Goal: Task Accomplishment & Management: Manage account settings

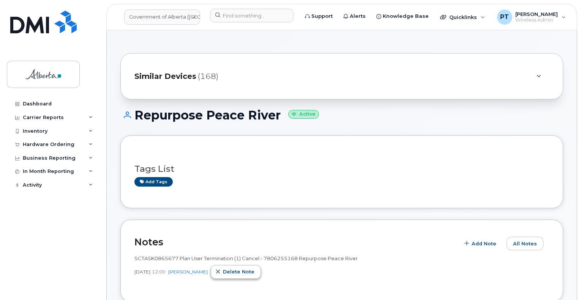
scroll to position [228, 0]
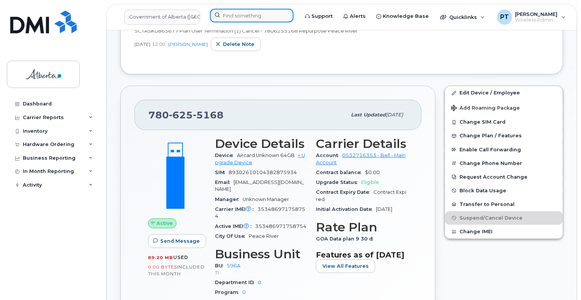
click at [236, 16] on input at bounding box center [252, 16] width 84 height 14
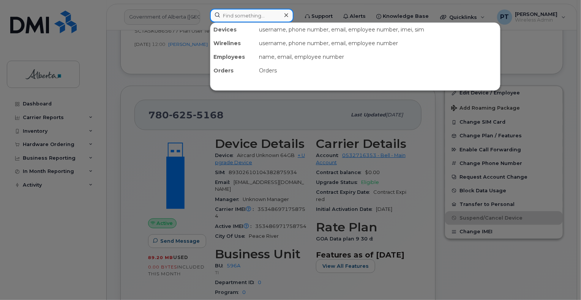
paste input "SCTASK0865677"
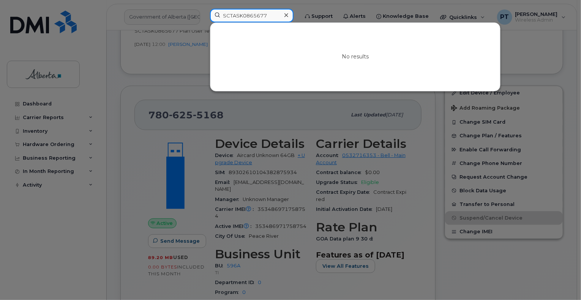
drag, startPoint x: 280, startPoint y: 17, endPoint x: 296, endPoint y: 17, distance: 15.6
click at [281, 17] on input "SCTASK0865677" at bounding box center [252, 16] width 84 height 14
type input "SCTASK0865677"
click at [288, 17] on icon at bounding box center [287, 15] width 4 height 6
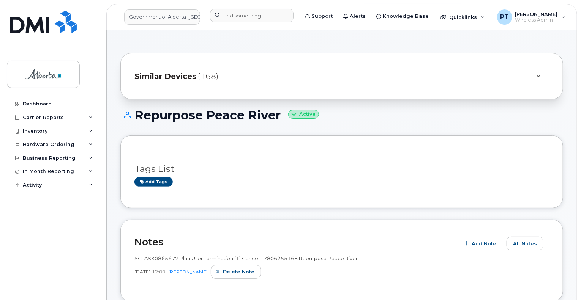
scroll to position [190, 0]
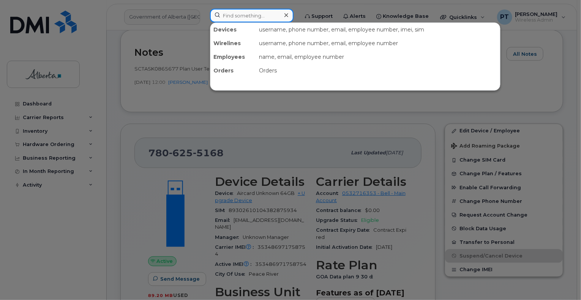
click at [245, 17] on input at bounding box center [252, 16] width 84 height 14
paste input "7806255168"
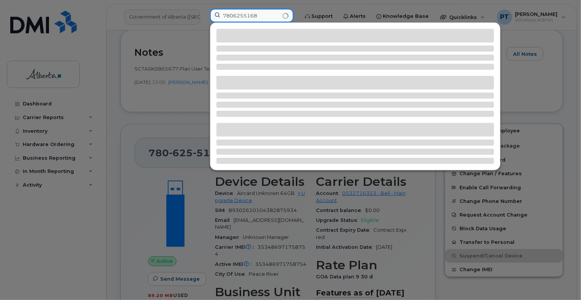
type input "7806255168"
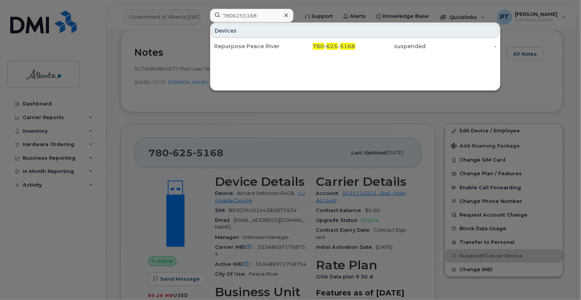
drag, startPoint x: 261, startPoint y: 45, endPoint x: 429, endPoint y: 120, distance: 183.7
click at [261, 45] on div "Repurpose Peace River" at bounding box center [249, 47] width 71 height 8
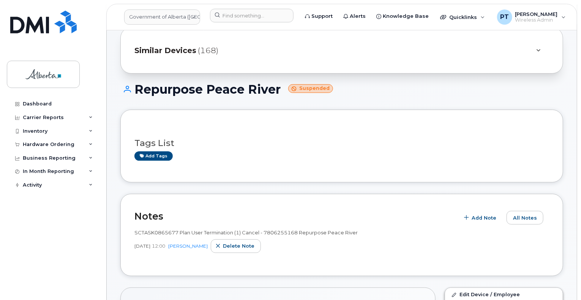
scroll to position [76, 0]
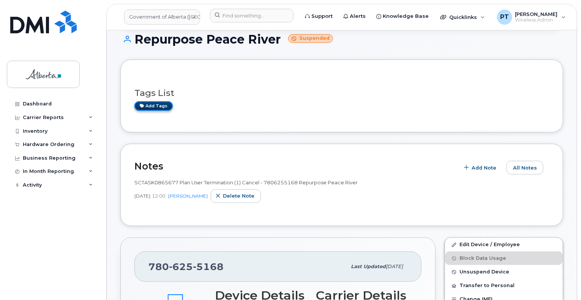
click at [149, 106] on link "Add tags" at bounding box center [153, 105] width 38 height 9
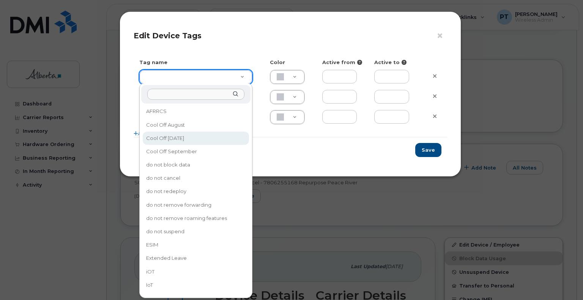
type input "Cool Off October 15"
type input "D6CDC1"
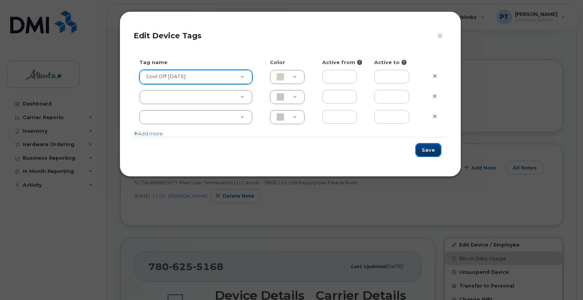
drag, startPoint x: 422, startPoint y: 152, endPoint x: 512, endPoint y: 156, distance: 89.7
click at [422, 152] on button "Save" at bounding box center [429, 150] width 26 height 14
